Goal: Transaction & Acquisition: Purchase product/service

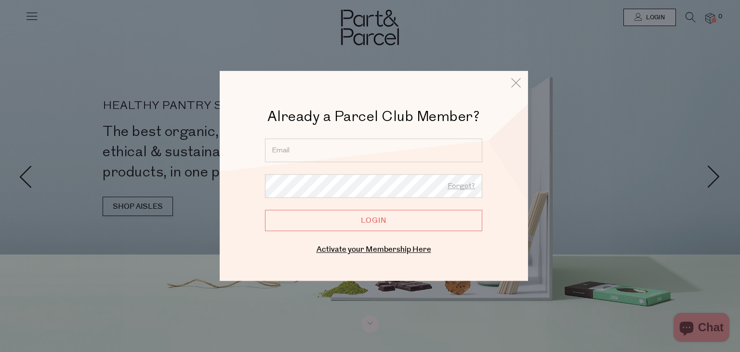
click at [454, 154] on input "email" at bounding box center [373, 150] width 217 height 24
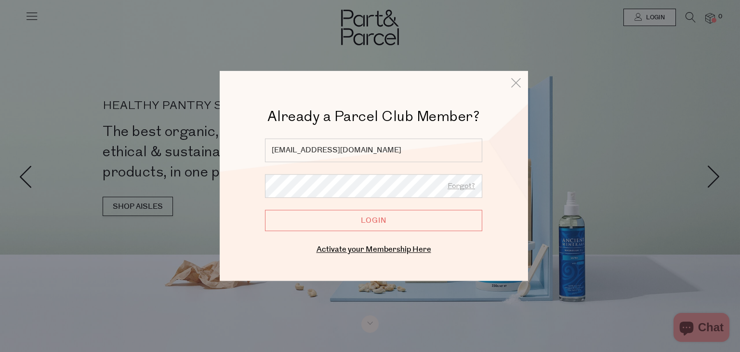
type input "jwelsh0@gmail.com"
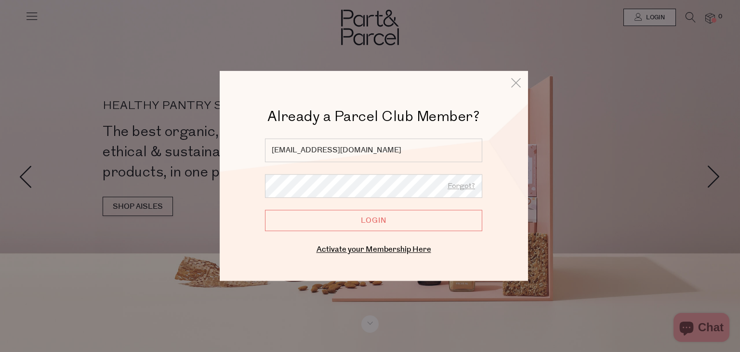
click at [425, 222] on input "Login" at bounding box center [373, 220] width 217 height 21
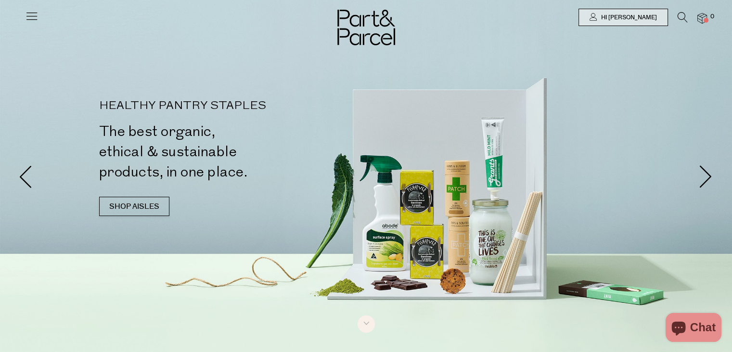
click at [31, 12] on icon at bounding box center [31, 15] width 13 height 13
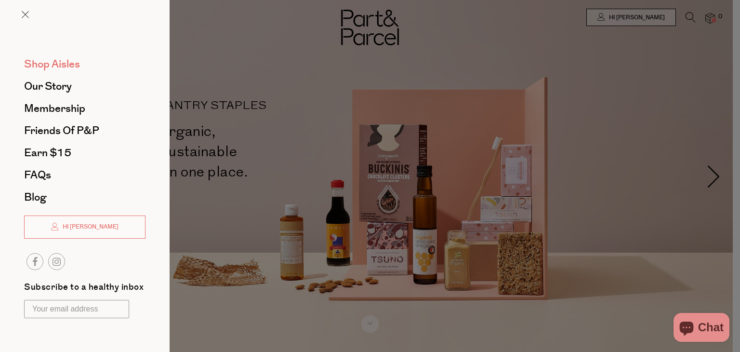
click at [39, 60] on span "Shop Aisles" at bounding box center [52, 63] width 56 height 15
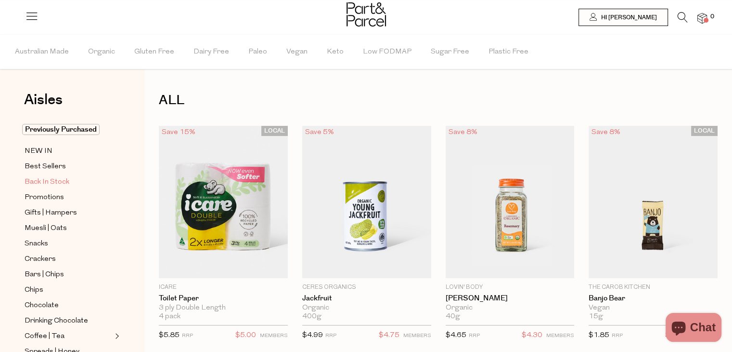
click at [77, 180] on link "Back In Stock" at bounding box center [69, 182] width 88 height 12
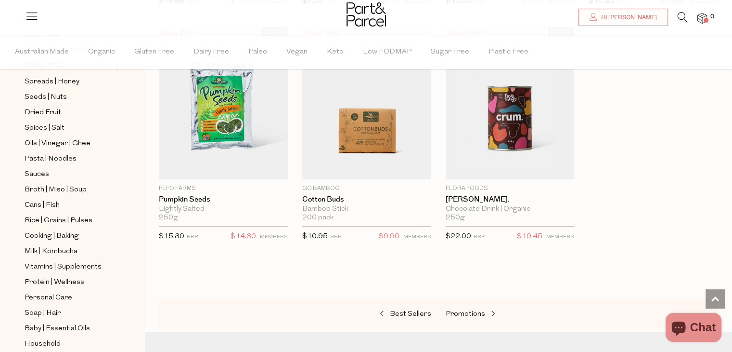
scroll to position [270, 0]
click at [657, 24] on link "Hi [PERSON_NAME]" at bounding box center [624, 17] width 90 height 17
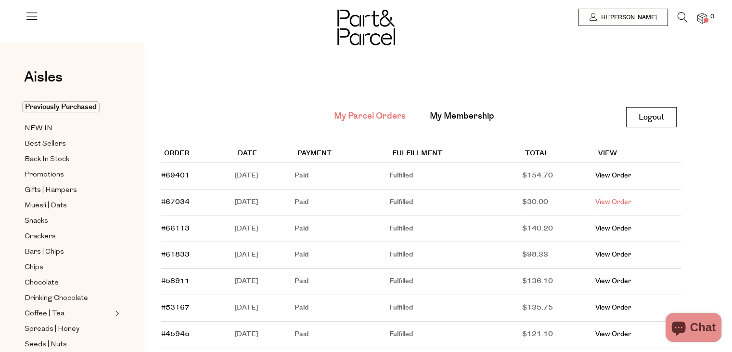
click at [626, 200] on link "View Order" at bounding box center [614, 202] width 36 height 10
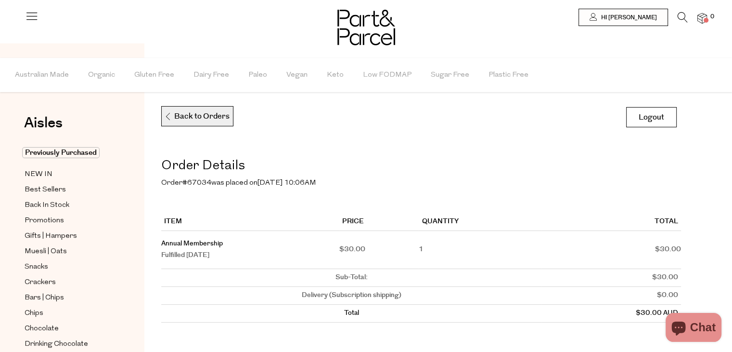
click at [223, 123] on p "Back to Orders" at bounding box center [196, 116] width 65 height 20
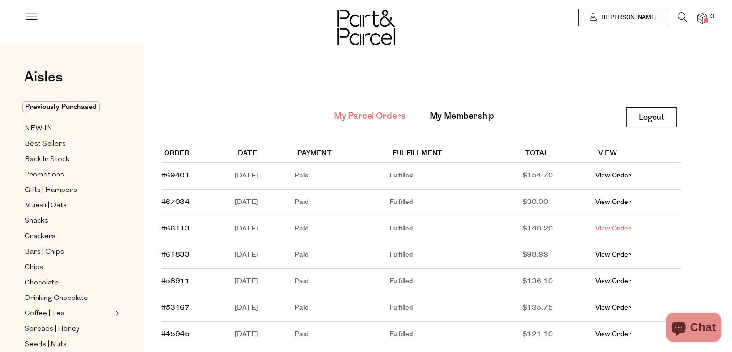
click at [613, 228] on link "View Order" at bounding box center [614, 228] width 36 height 10
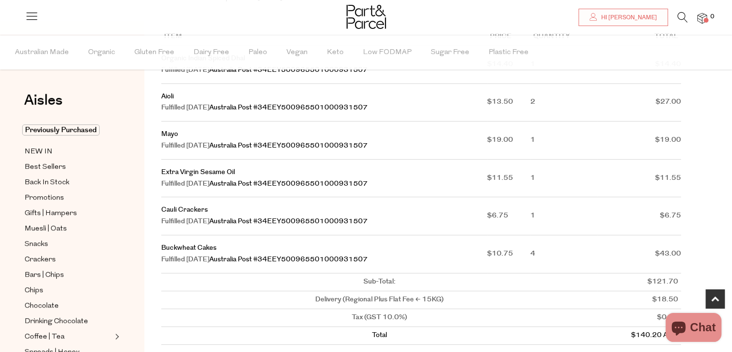
scroll to position [192, 0]
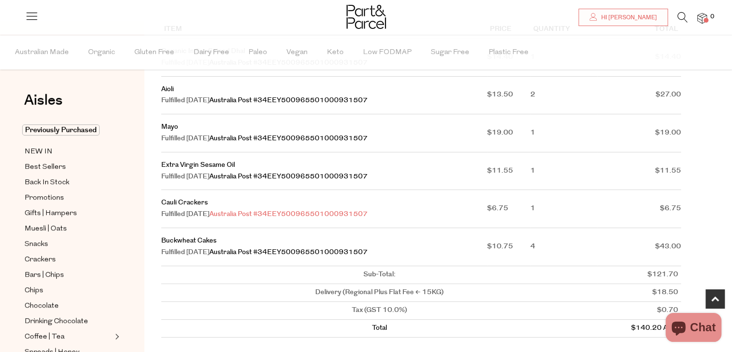
click at [261, 219] on link "Australia Post #34EEY500965501000931507" at bounding box center [288, 214] width 158 height 10
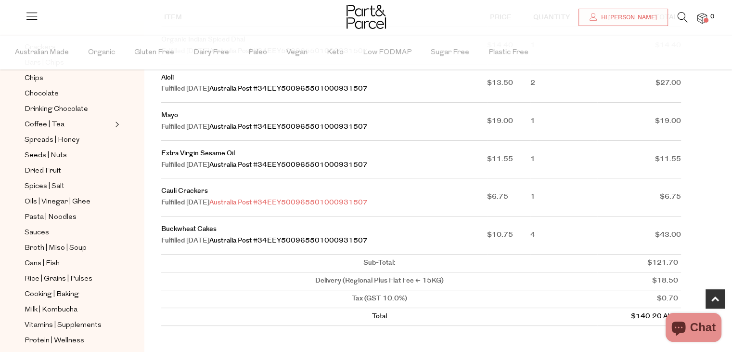
scroll to position [204, 0]
click at [62, 276] on span "Rice | Grains | Pulses" at bounding box center [59, 279] width 68 height 12
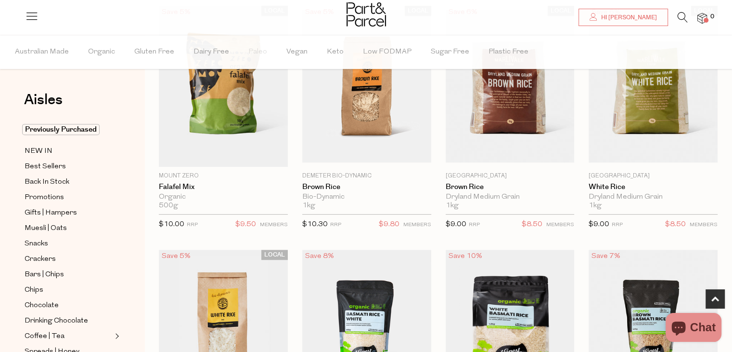
scroll to position [365, 0]
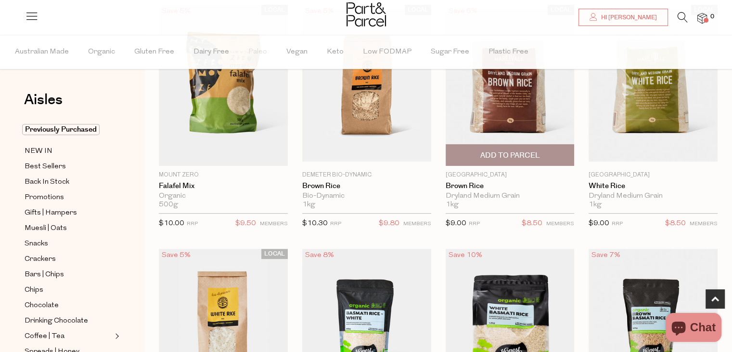
click at [539, 109] on img at bounding box center [510, 85] width 129 height 152
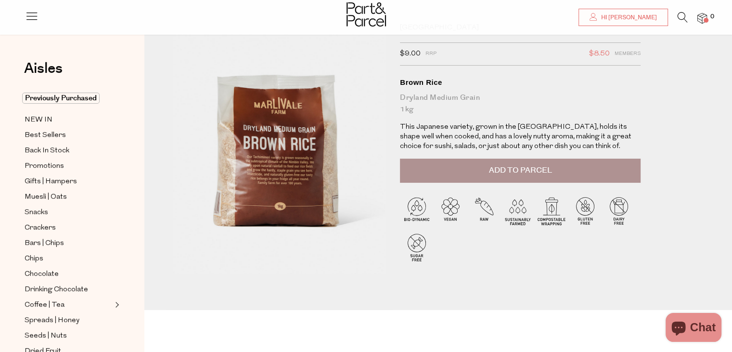
scroll to position [40, 0]
click at [478, 173] on button "Add to Parcel" at bounding box center [520, 170] width 241 height 24
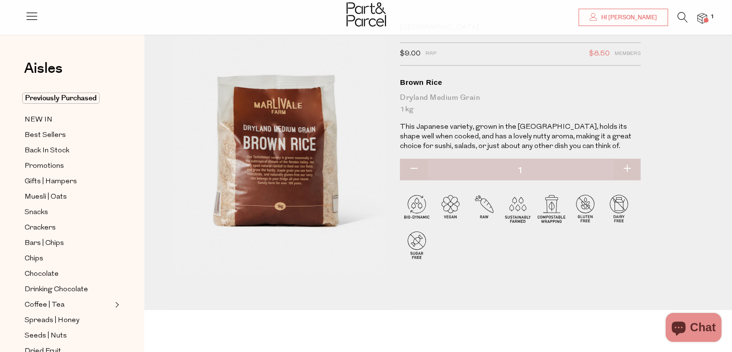
click at [627, 169] on button "button" at bounding box center [626, 168] width 27 height 21
type input "2"
click at [627, 169] on button "button" at bounding box center [626, 168] width 27 height 21
type input "3"
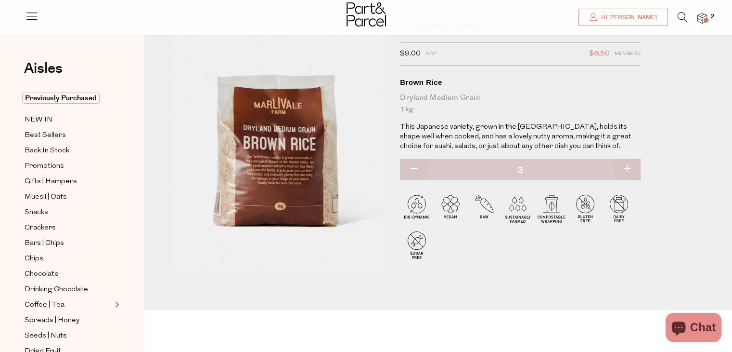
type input "3"
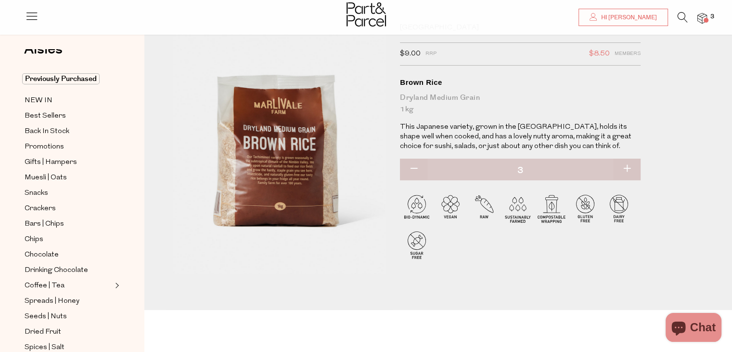
scroll to position [0, 0]
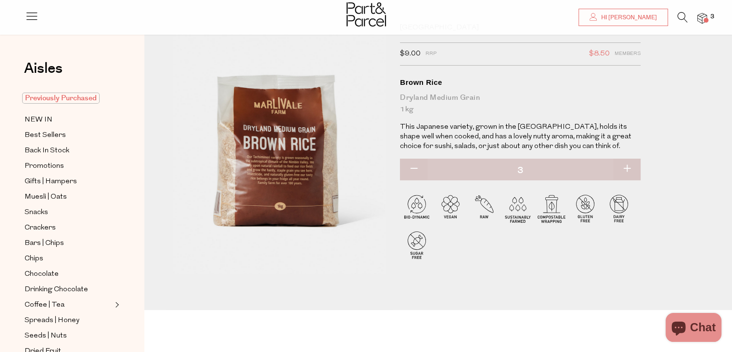
click at [65, 100] on span "Previously Purchased" at bounding box center [61, 97] width 78 height 11
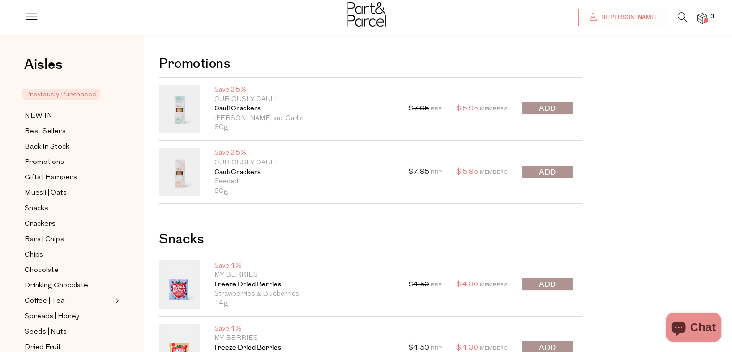
scroll to position [13, 0]
click at [239, 108] on link "Cauli Crackers" at bounding box center [304, 109] width 180 height 10
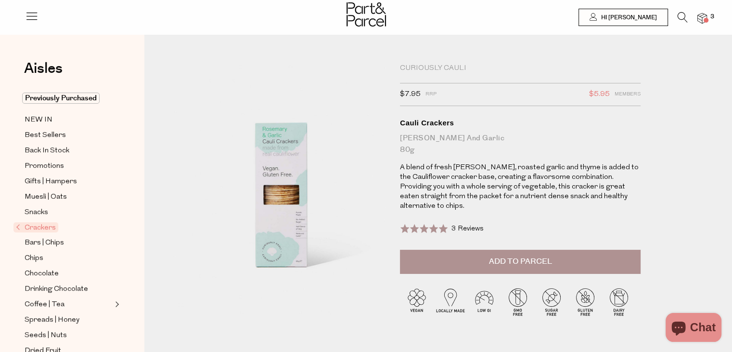
click at [498, 256] on span "Add to Parcel" at bounding box center [520, 261] width 63 height 11
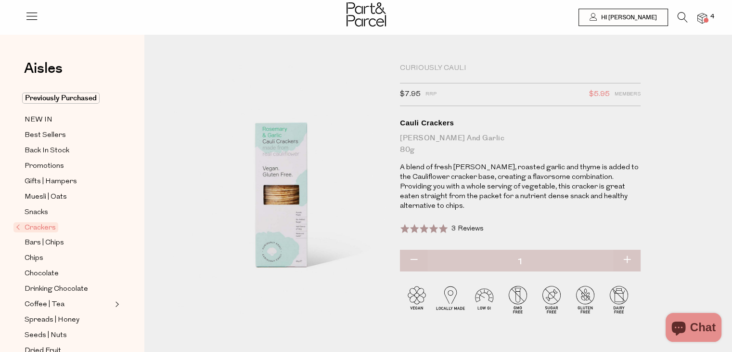
click at [624, 249] on button "button" at bounding box center [626, 259] width 27 height 21
type input "2"
click at [626, 249] on button "button" at bounding box center [626, 259] width 27 height 21
type input "3"
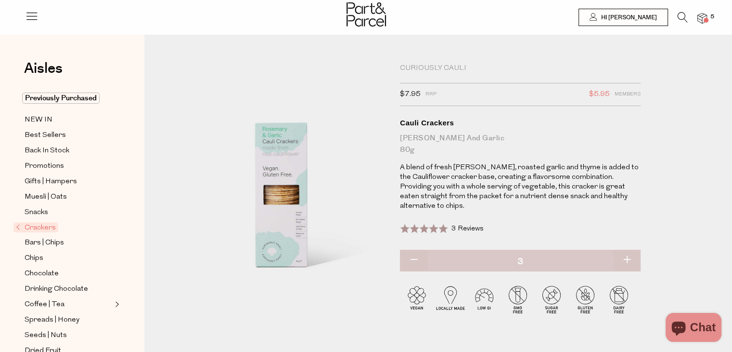
type input "3"
click at [83, 97] on span "Previously Purchased" at bounding box center [61, 97] width 78 height 11
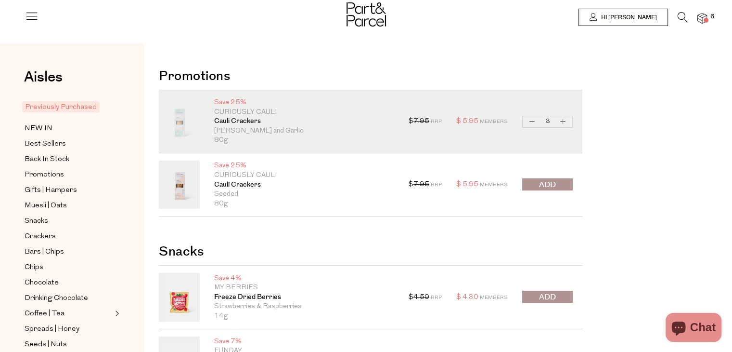
click at [535, 183] on button "submit" at bounding box center [547, 184] width 51 height 12
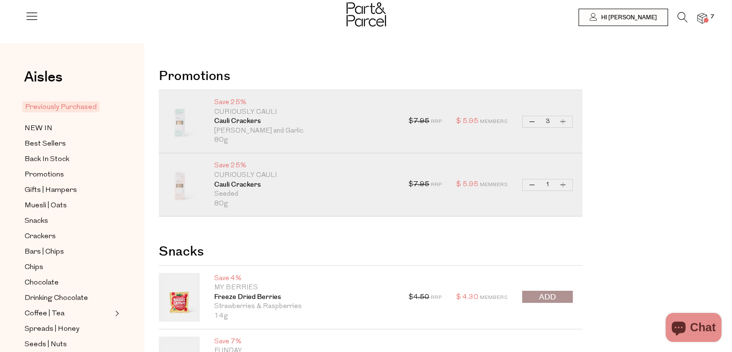
click at [562, 184] on button "Increase Cauli Crackers" at bounding box center [564, 184] width 12 height 11
type input "2"
click at [562, 183] on button "Increase Cauli Crackers" at bounding box center [564, 184] width 12 height 11
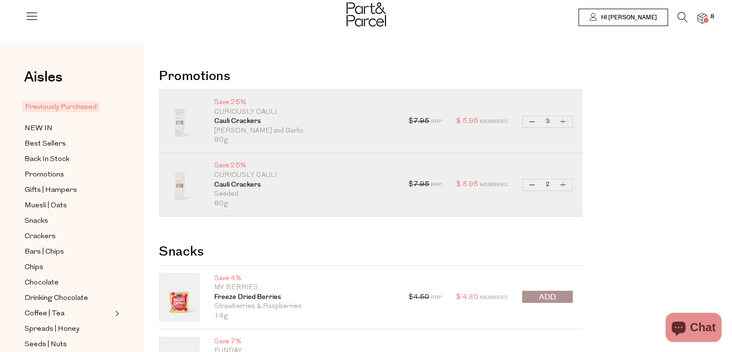
type input "3"
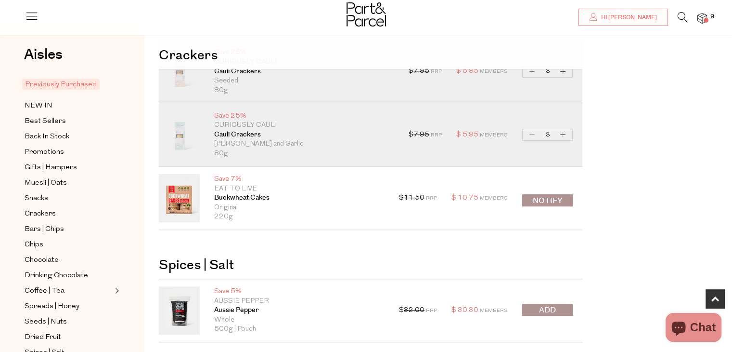
scroll to position [465, 0]
click at [551, 195] on button "Notify" at bounding box center [547, 199] width 51 height 12
type input "Notify when available"
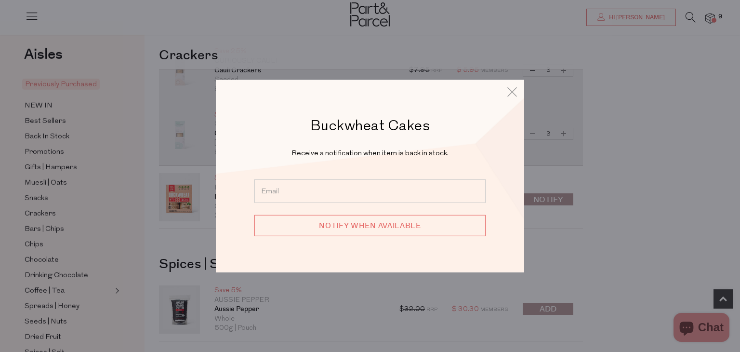
click at [422, 183] on input "email" at bounding box center [369, 191] width 231 height 24
type input "jwelsh0@gmail.com"
click at [410, 226] on input "Notify when available" at bounding box center [369, 224] width 231 height 21
type input "We will be in touch"
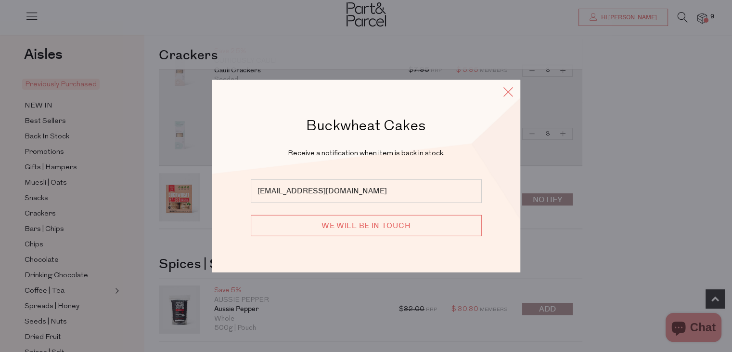
click at [509, 91] on icon at bounding box center [508, 92] width 14 height 14
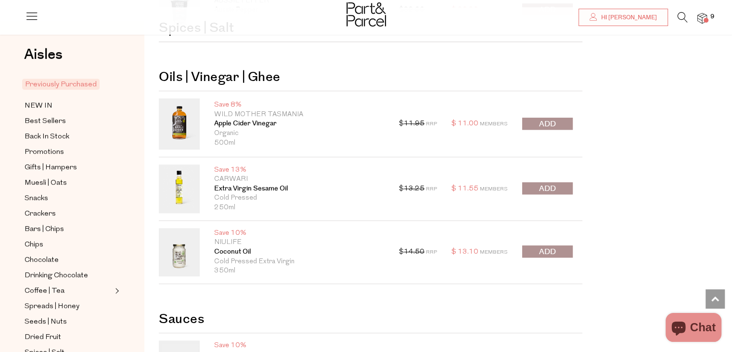
scroll to position [774, 0]
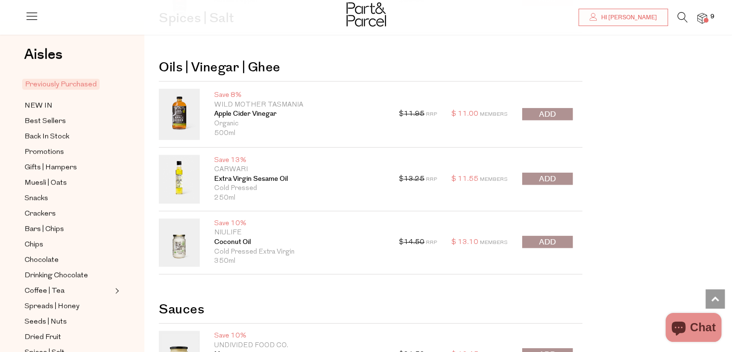
click at [557, 179] on button "submit" at bounding box center [547, 178] width 51 height 12
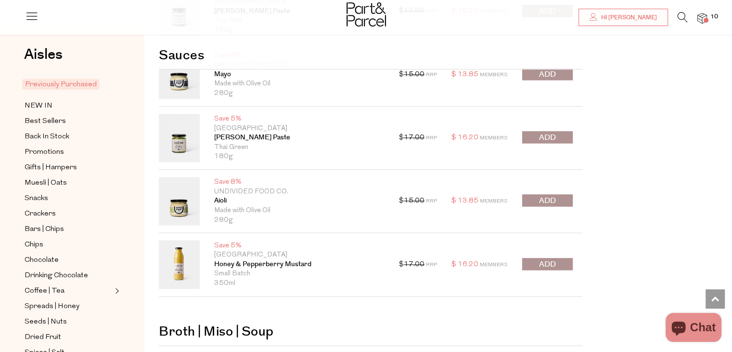
scroll to position [1183, 0]
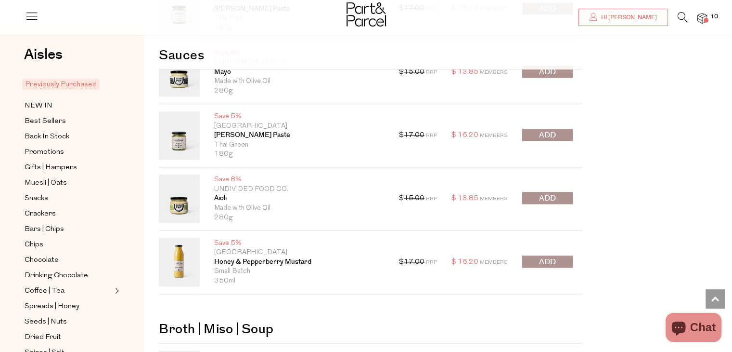
click at [534, 257] on button "submit" at bounding box center [547, 261] width 51 height 12
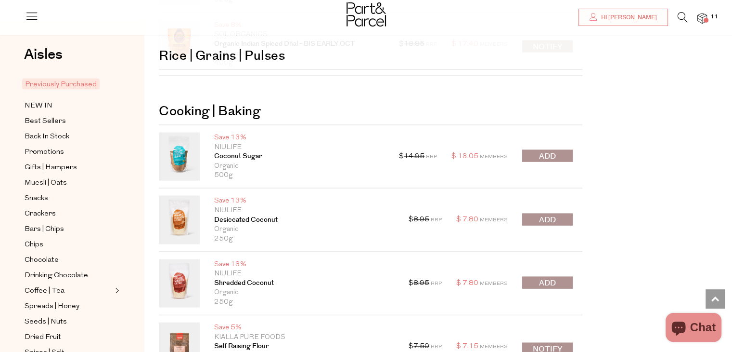
scroll to position [2008, 0]
click at [552, 213] on span "submit" at bounding box center [547, 218] width 17 height 11
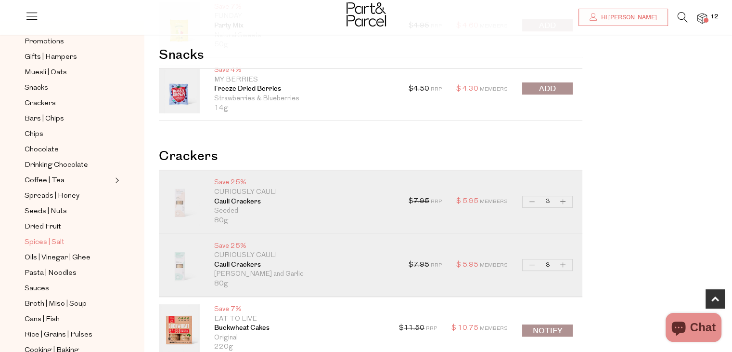
scroll to position [109, 0]
click at [54, 100] on span "Crackers" at bounding box center [40, 105] width 31 height 12
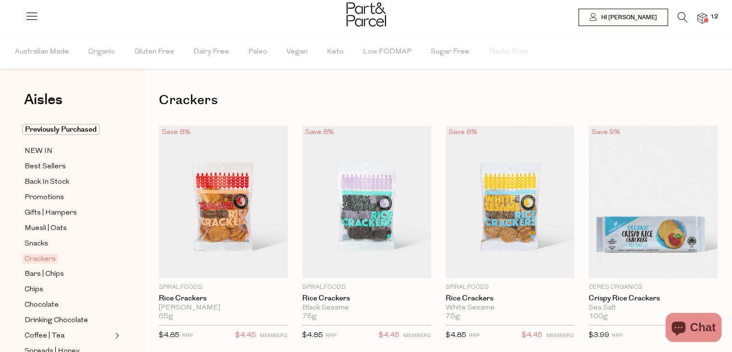
type input "3"
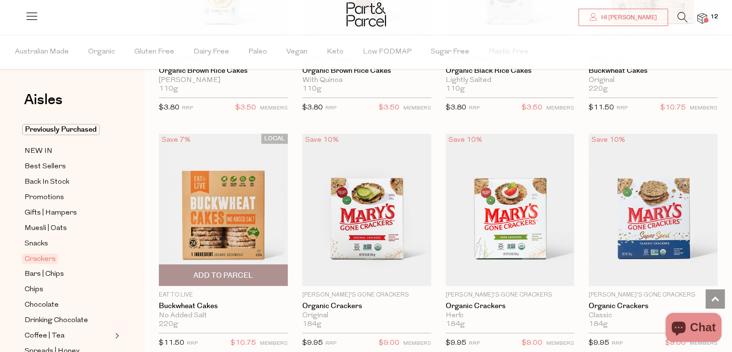
scroll to position [932, 0]
click at [275, 236] on img at bounding box center [223, 209] width 129 height 152
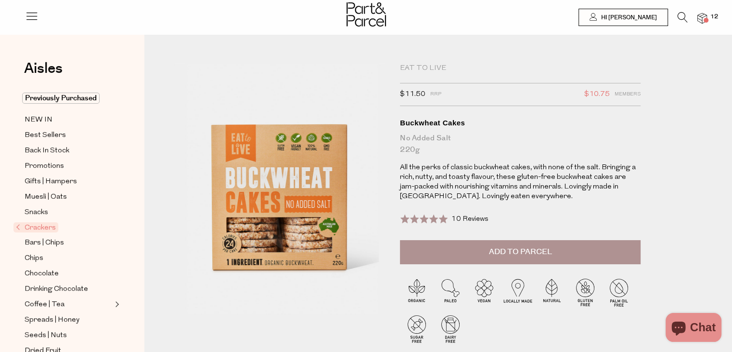
click at [488, 255] on button "Add to Parcel" at bounding box center [520, 252] width 241 height 24
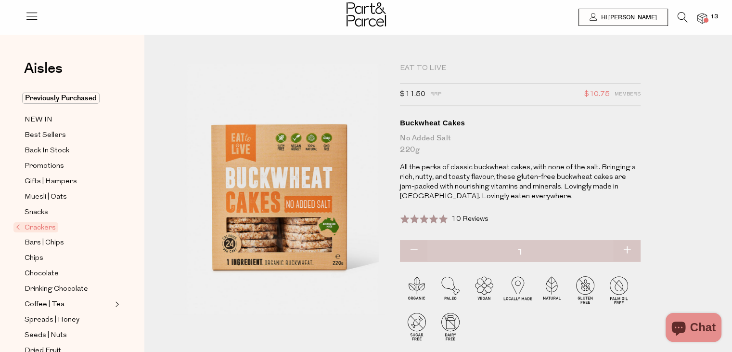
click at [624, 250] on button "button" at bounding box center [626, 250] width 27 height 21
type input "2"
click at [632, 251] on button "button" at bounding box center [626, 250] width 27 height 21
type input "3"
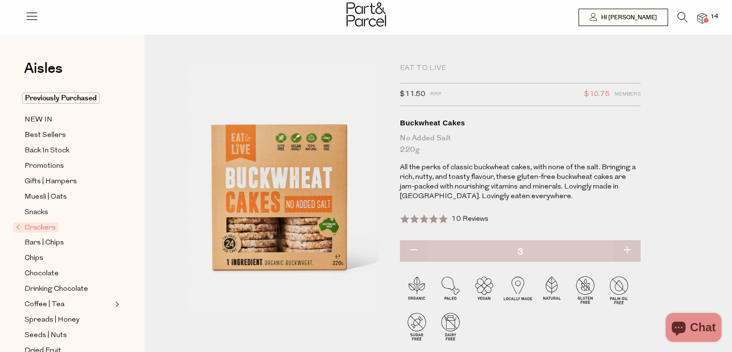
type input "3"
click at [41, 223] on span "Crackers" at bounding box center [35, 227] width 45 height 10
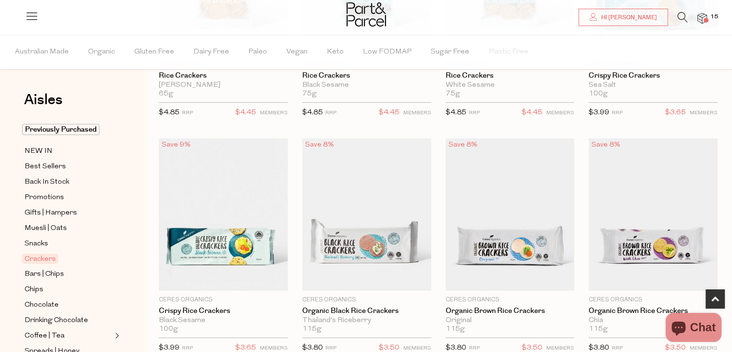
type input "3"
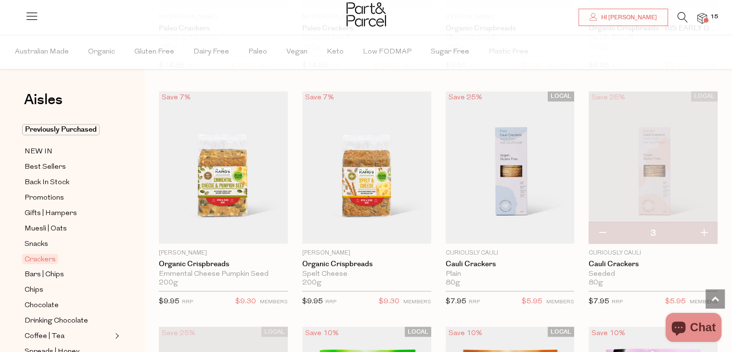
scroll to position [1678, 0]
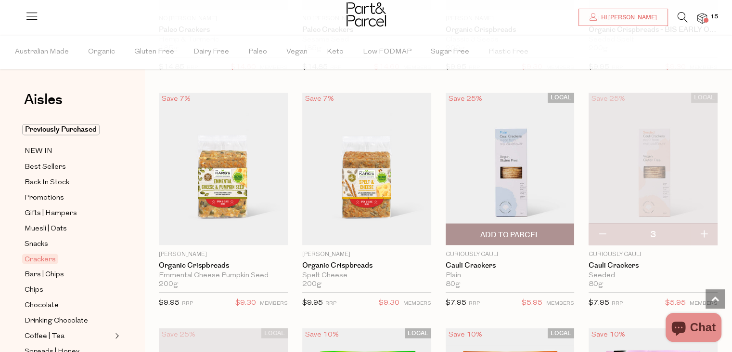
click at [518, 229] on span "Add To Parcel" at bounding box center [510, 234] width 60 height 10
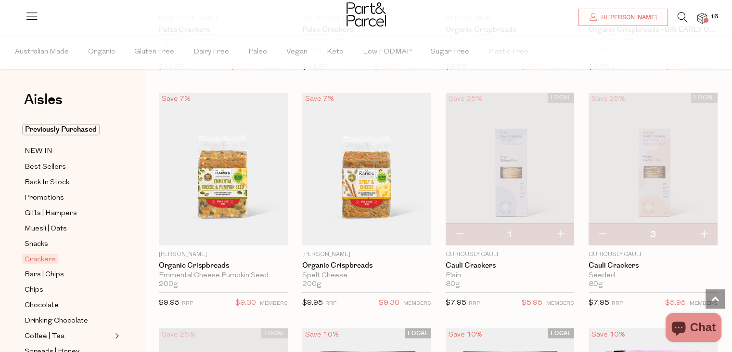
click at [562, 229] on button "button" at bounding box center [560, 233] width 27 height 21
type input "2"
click at [606, 230] on button "button" at bounding box center [602, 233] width 27 height 21
type input "2"
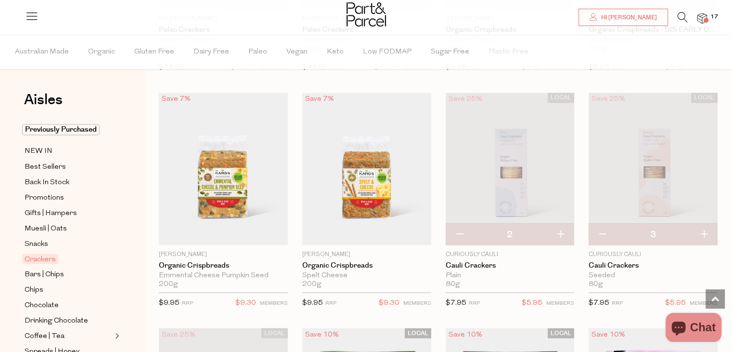
type input "2"
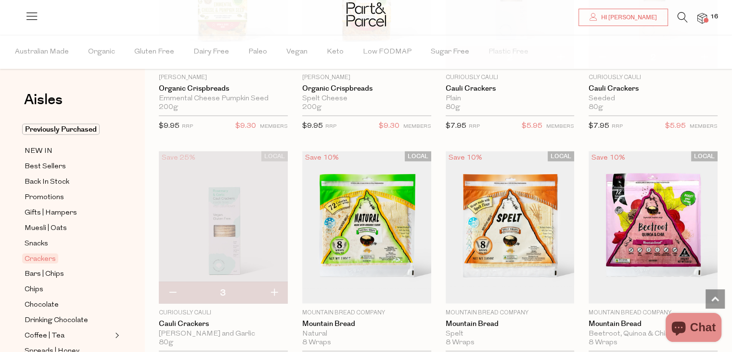
scroll to position [1853, 0]
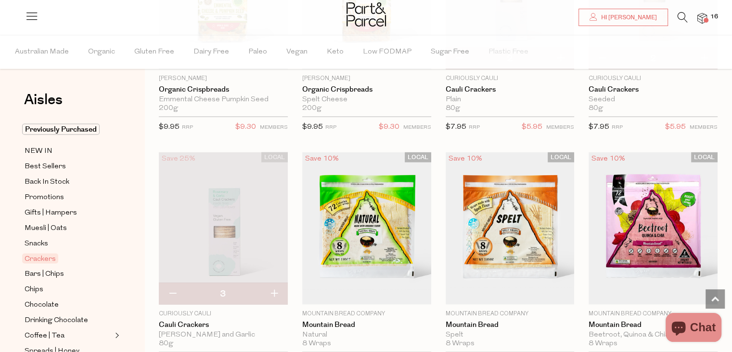
click at [175, 286] on button "button" at bounding box center [172, 293] width 27 height 21
type input "2"
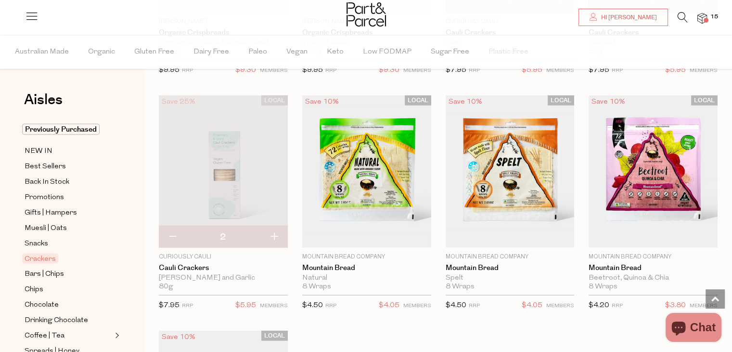
scroll to position [1909, 0]
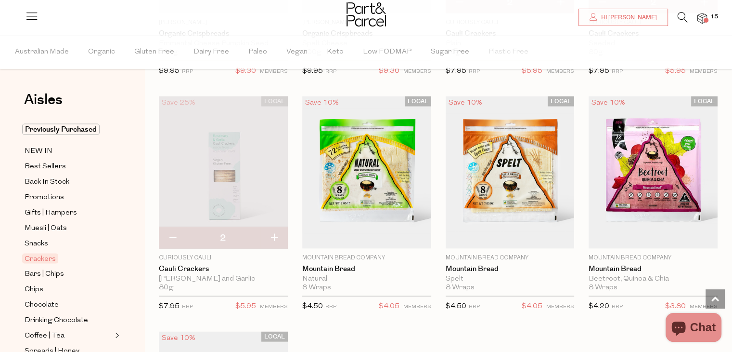
click at [277, 231] on button "button" at bounding box center [273, 237] width 27 height 21
type input "3"
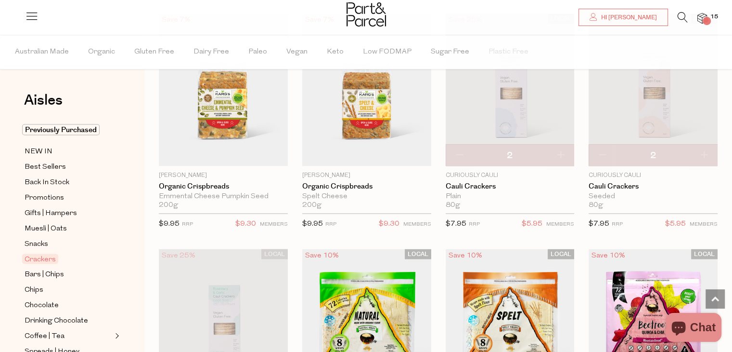
scroll to position [1756, 0]
click at [707, 152] on button "button" at bounding box center [703, 155] width 27 height 21
type input "3"
click at [560, 157] on button "button" at bounding box center [560, 155] width 27 height 21
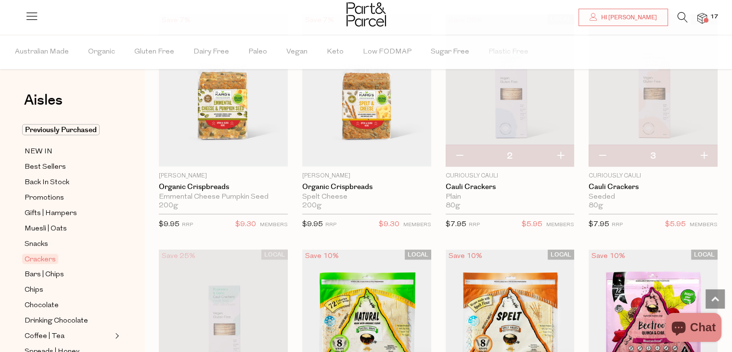
type input "3"
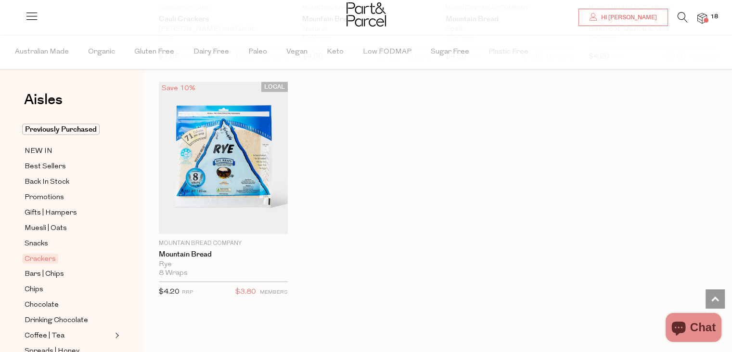
scroll to position [2159, 0]
click at [52, 278] on span "Bars | Chips" at bounding box center [44, 274] width 39 height 12
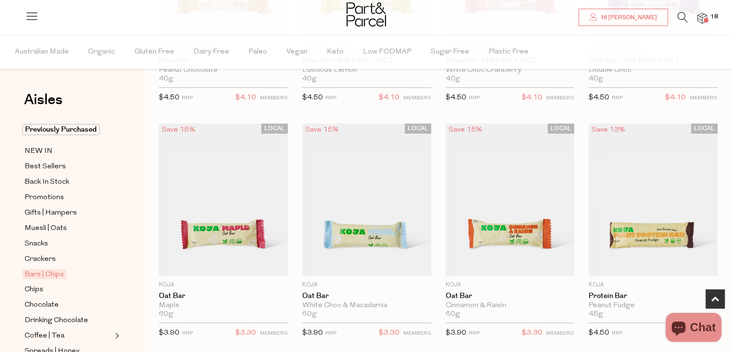
scroll to position [482, 0]
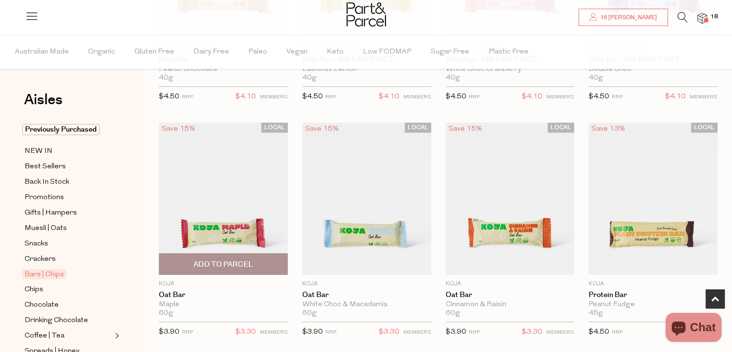
click at [237, 162] on img at bounding box center [223, 198] width 129 height 152
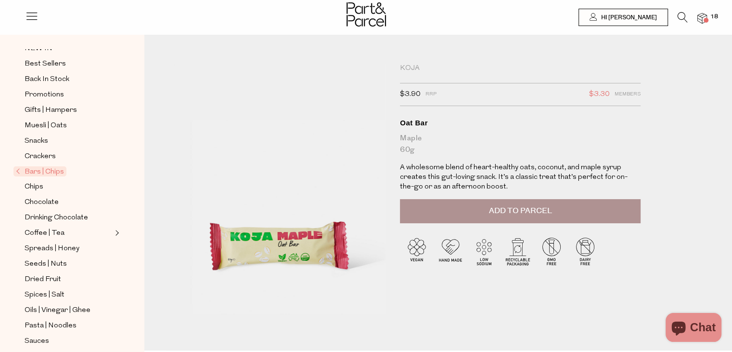
scroll to position [75, 0]
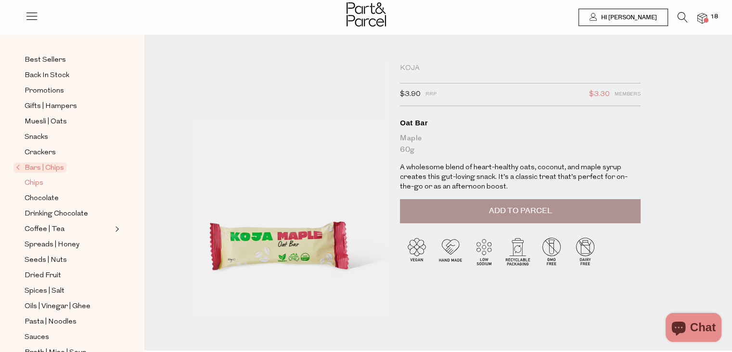
click at [44, 185] on link "Chips" at bounding box center [69, 183] width 88 height 12
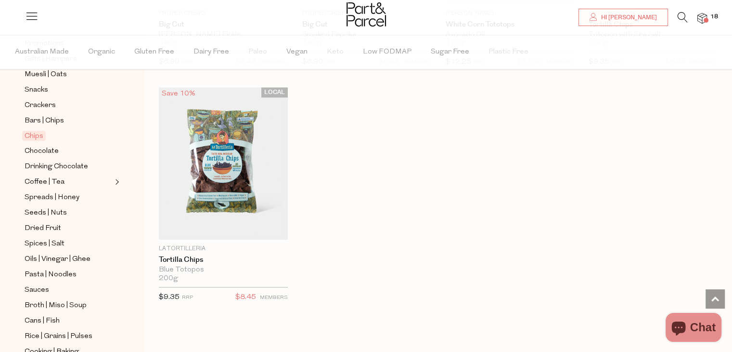
scroll to position [1005, 0]
click at [62, 315] on link "Cans | Fish" at bounding box center [69, 320] width 88 height 12
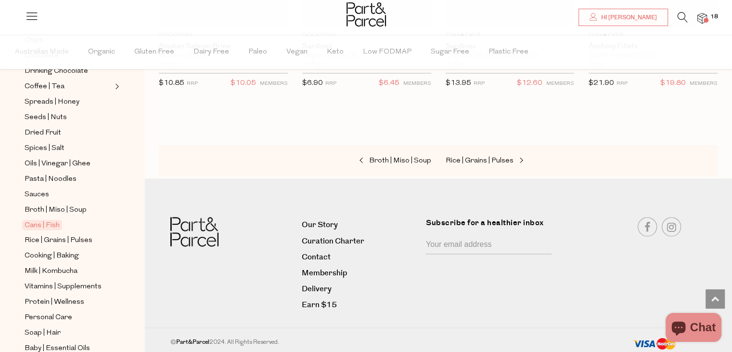
scroll to position [250, 0]
click at [58, 204] on span "Broth | Miso | Soup" at bounding box center [56, 210] width 62 height 12
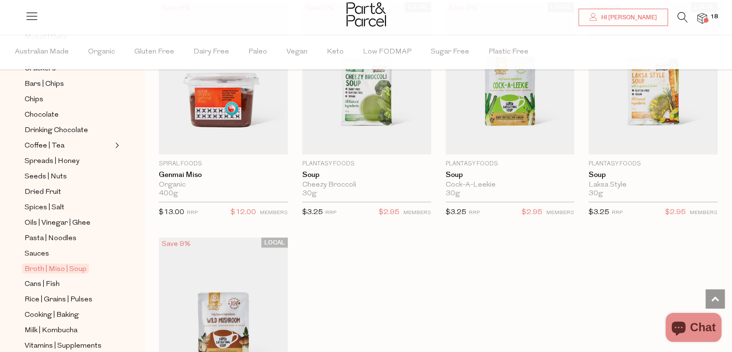
scroll to position [191, 0]
click at [67, 222] on span "Oils | Vinegar | Ghee" at bounding box center [58, 223] width 66 height 12
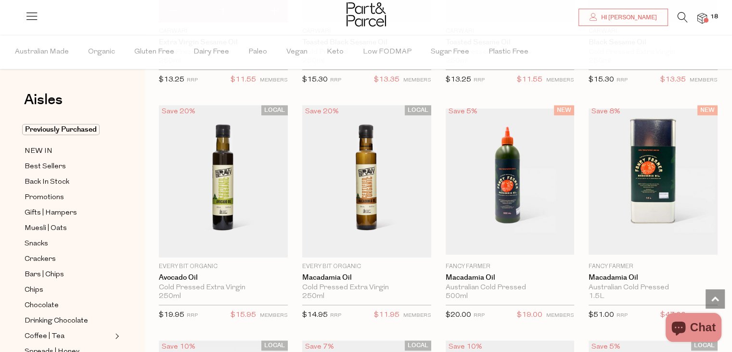
scroll to position [743, 0]
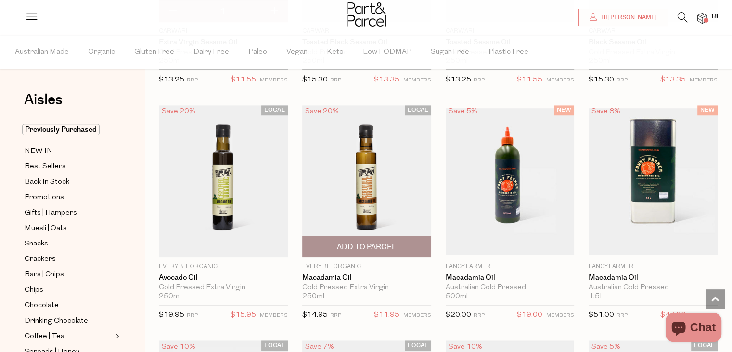
click at [333, 186] on img at bounding box center [366, 181] width 129 height 152
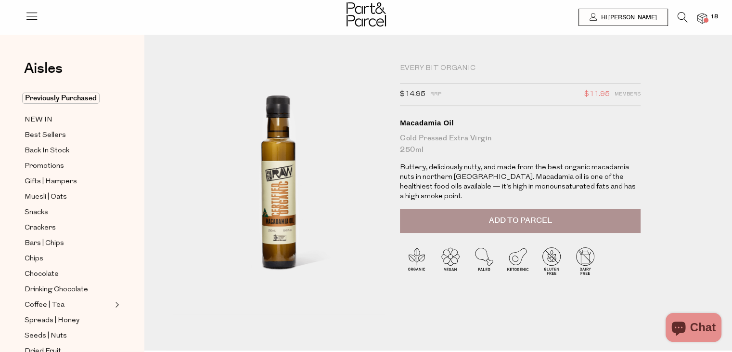
click at [506, 213] on button "Add to Parcel" at bounding box center [520, 220] width 241 height 24
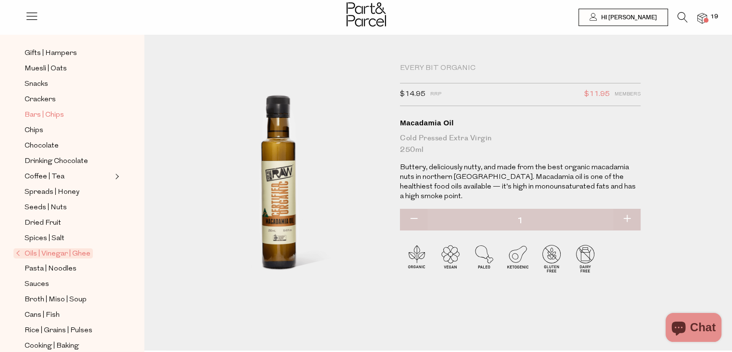
scroll to position [129, 0]
click at [69, 250] on span "Oils | Vinegar | Ghee" at bounding box center [52, 252] width 79 height 10
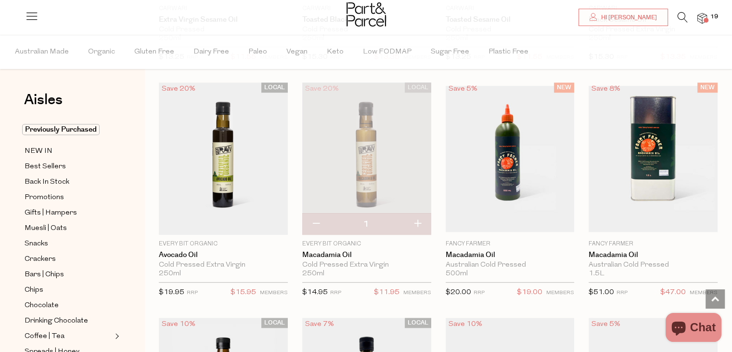
scroll to position [766, 0]
click at [316, 223] on button "button" at bounding box center [315, 224] width 27 height 21
type input "0"
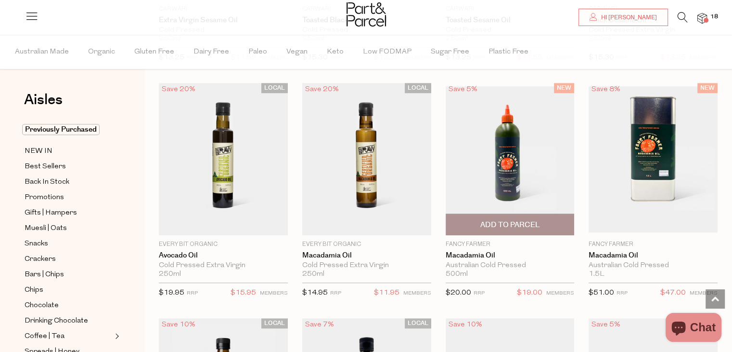
click at [536, 156] on img at bounding box center [510, 159] width 129 height 146
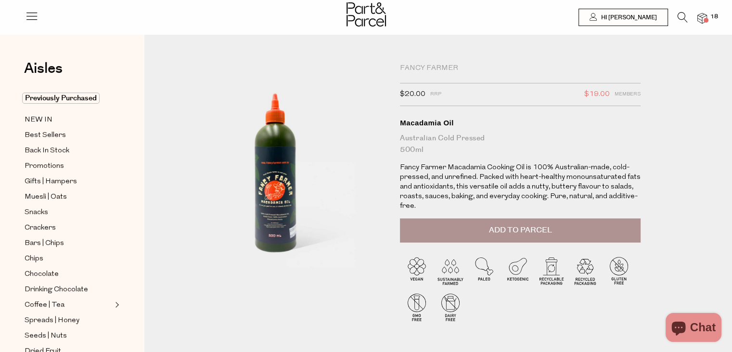
click at [441, 241] on button "Add to Parcel" at bounding box center [520, 230] width 241 height 24
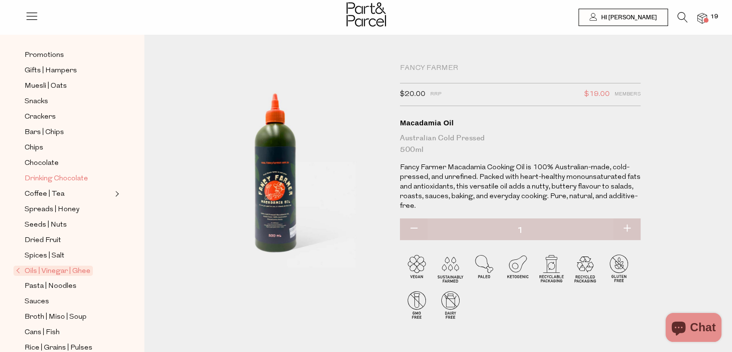
scroll to position [111, 0]
click at [45, 270] on span "Oils | Vinegar | Ghee" at bounding box center [52, 270] width 79 height 10
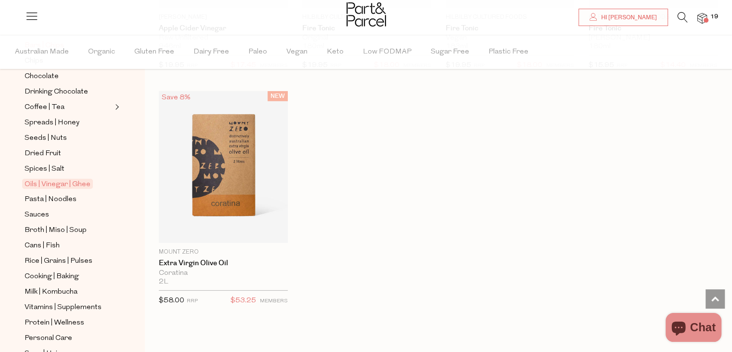
scroll to position [228, 0]
click at [50, 272] on span "Cooking | Baking" at bounding box center [52, 277] width 54 height 12
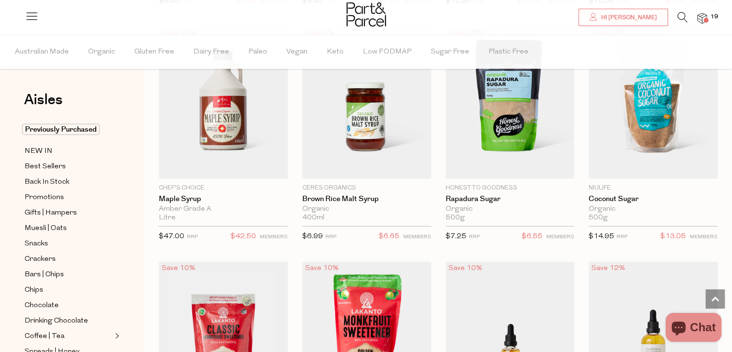
scroll to position [2171, 0]
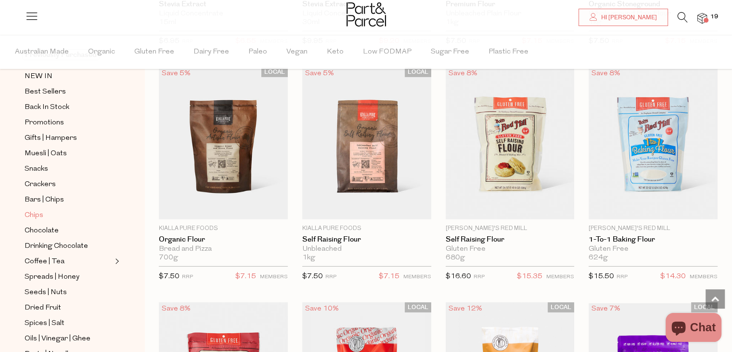
scroll to position [75, 0]
click at [71, 264] on link "Coffee | Tea" at bounding box center [69, 261] width 88 height 12
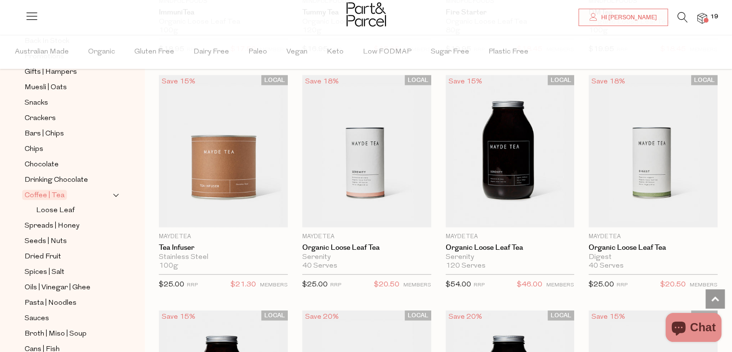
scroll to position [2236, 0]
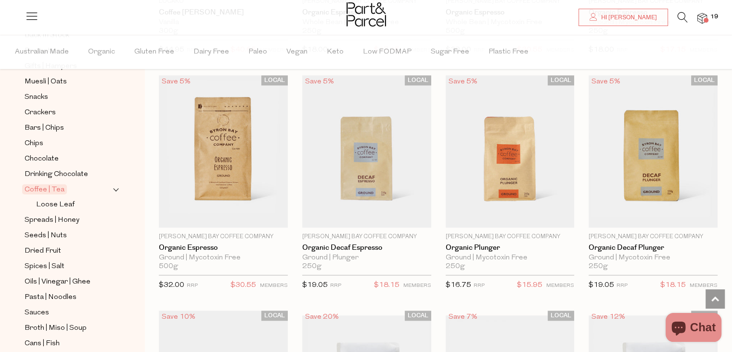
scroll to position [4585, 0]
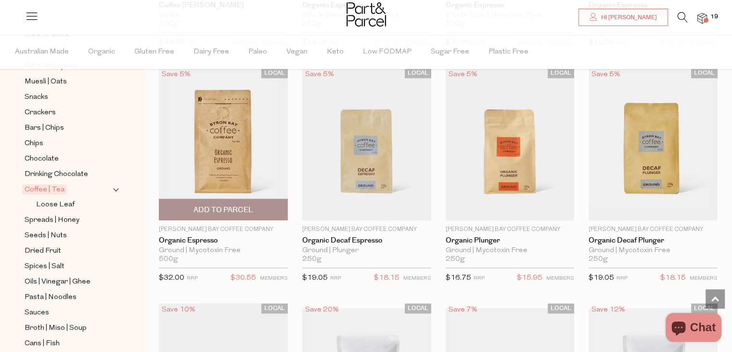
click at [232, 137] on img at bounding box center [223, 144] width 129 height 152
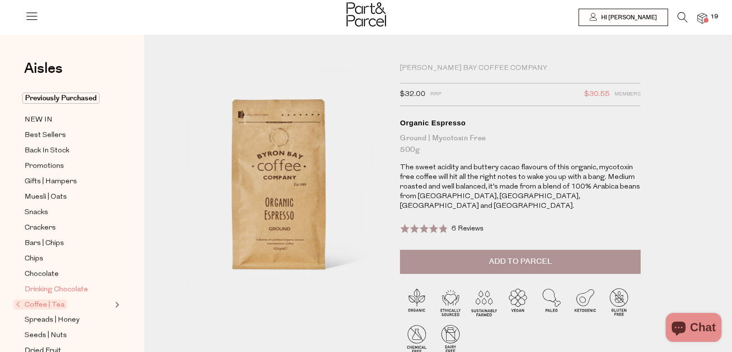
scroll to position [64, 0]
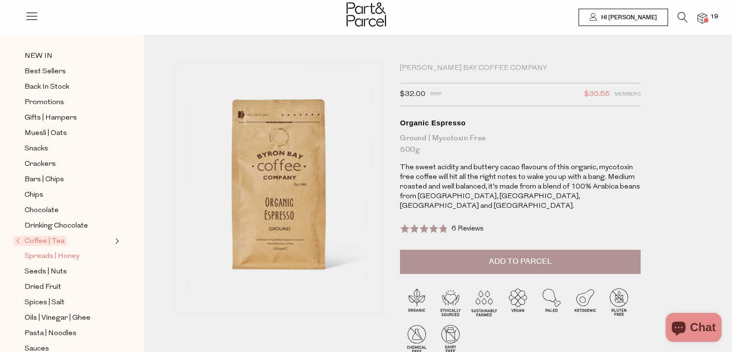
click at [63, 255] on span "Spreads | Honey" at bounding box center [52, 256] width 55 height 12
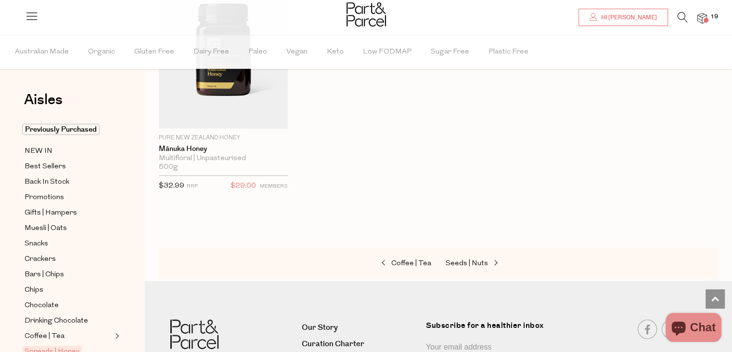
scroll to position [2753, 0]
click at [64, 226] on span "Muesli | Oats" at bounding box center [46, 228] width 42 height 12
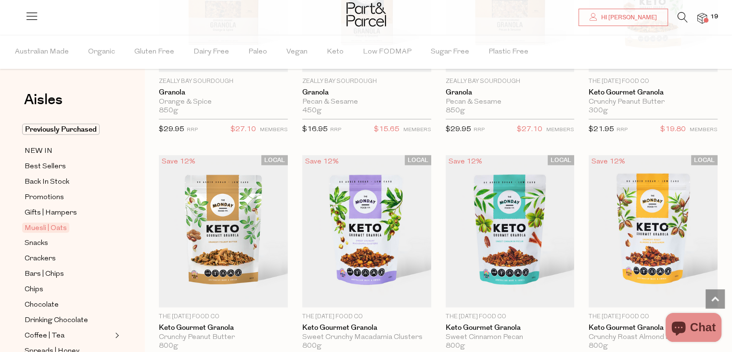
scroll to position [2103, 0]
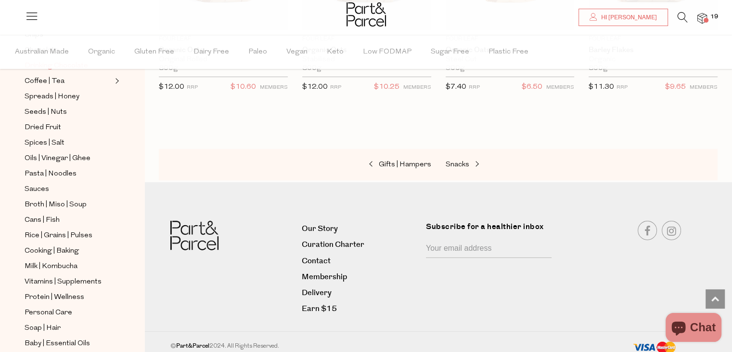
scroll to position [254, 0]
click at [57, 168] on span "Pasta | Noodles" at bounding box center [51, 174] width 52 height 12
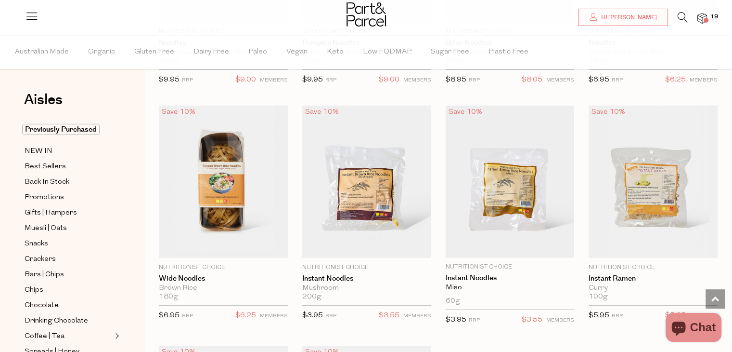
scroll to position [2614, 0]
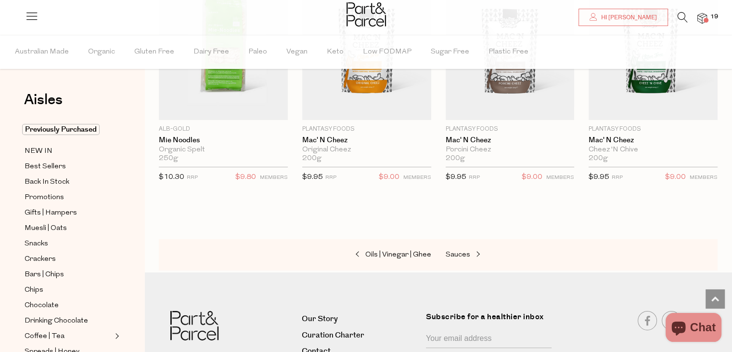
scroll to position [3224, 0]
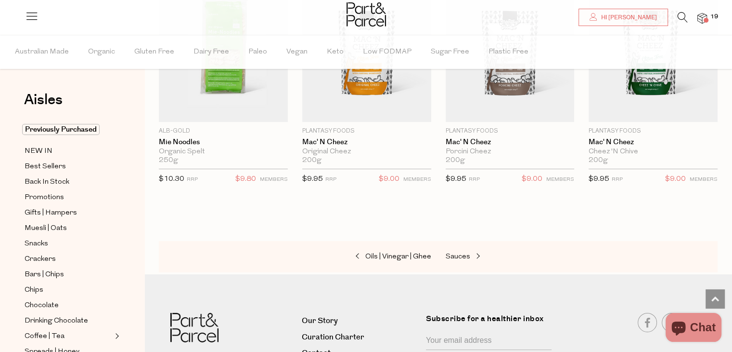
click at [704, 19] on span at bounding box center [706, 20] width 5 height 5
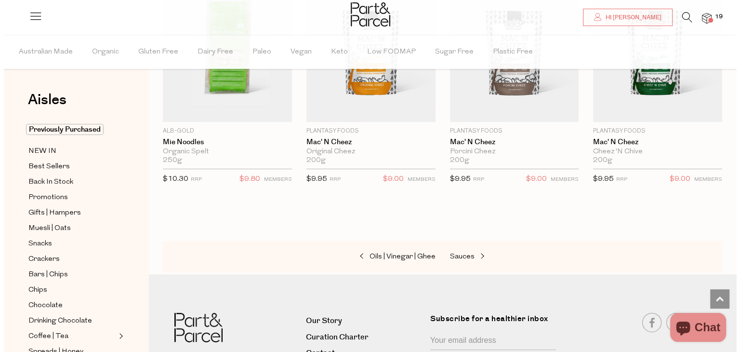
scroll to position [3253, 0]
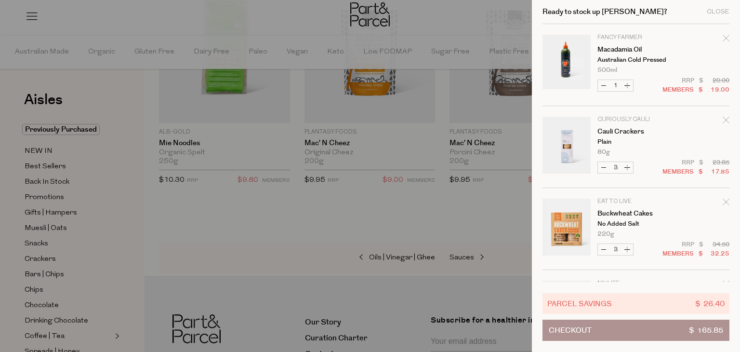
click at [597, 329] on button "Checkout $ 165.85" at bounding box center [635, 329] width 187 height 21
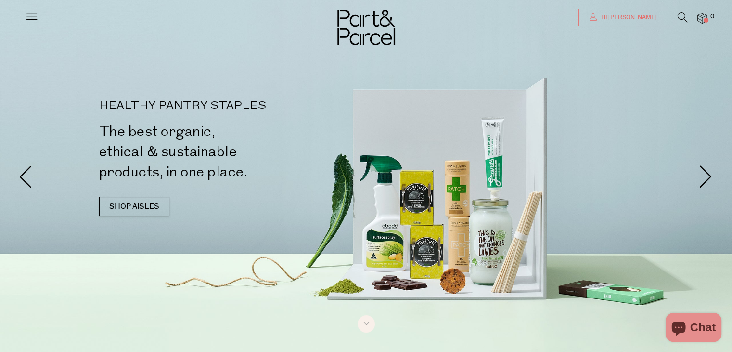
click at [643, 16] on span "Hi [PERSON_NAME]" at bounding box center [628, 17] width 58 height 8
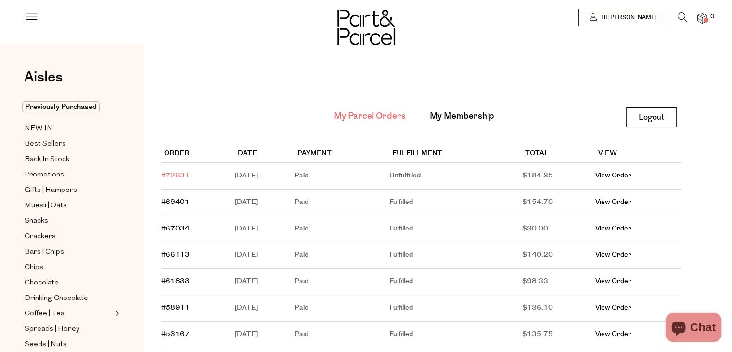
click at [181, 176] on link "#72631" at bounding box center [175, 175] width 28 height 10
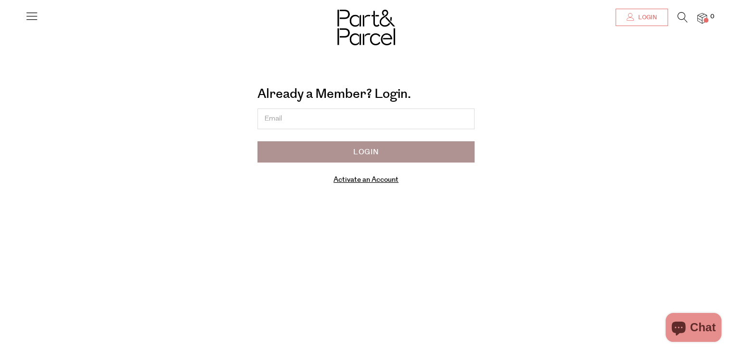
click at [639, 20] on span "Login" at bounding box center [646, 17] width 21 height 8
